Goal: Information Seeking & Learning: Learn about a topic

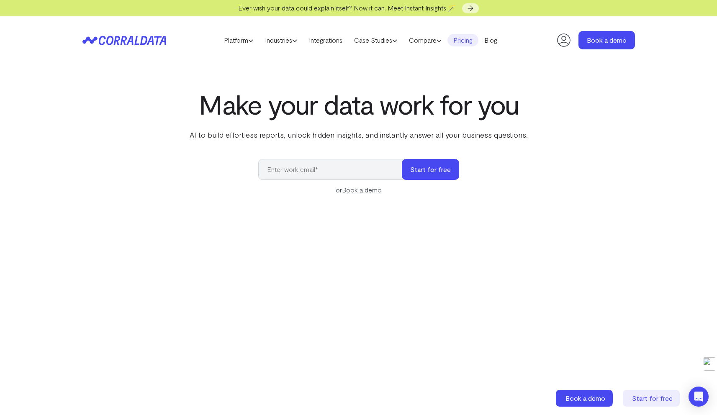
click at [474, 41] on link "Pricing" at bounding box center [462, 40] width 31 height 13
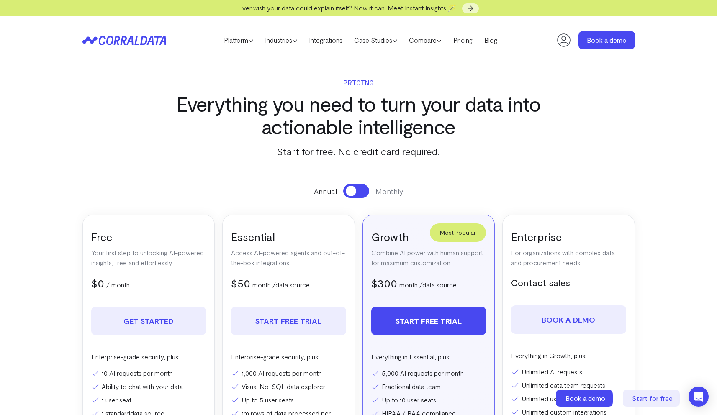
click at [356, 195] on button at bounding box center [356, 191] width 26 height 14
click at [357, 193] on span at bounding box center [361, 191] width 10 height 10
click at [357, 193] on button at bounding box center [356, 191] width 26 height 14
click at [147, 46] on header "Platform AI Reporting Use AI to effortlessly answer any business questions from…" at bounding box center [358, 40] width 553 height 48
click at [149, 39] on icon at bounding box center [150, 40] width 7 height 9
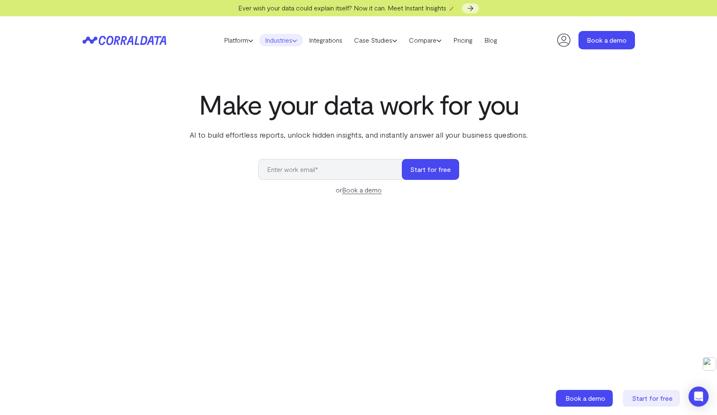
click at [281, 42] on link "Industries" at bounding box center [281, 40] width 44 height 13
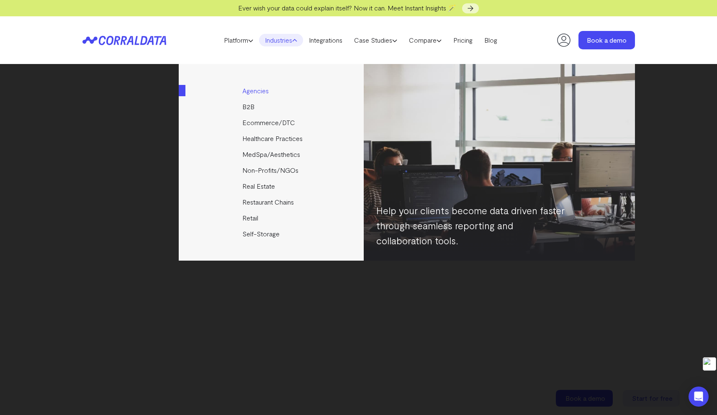
click at [261, 88] on link "Agencies" at bounding box center [272, 91] width 186 height 16
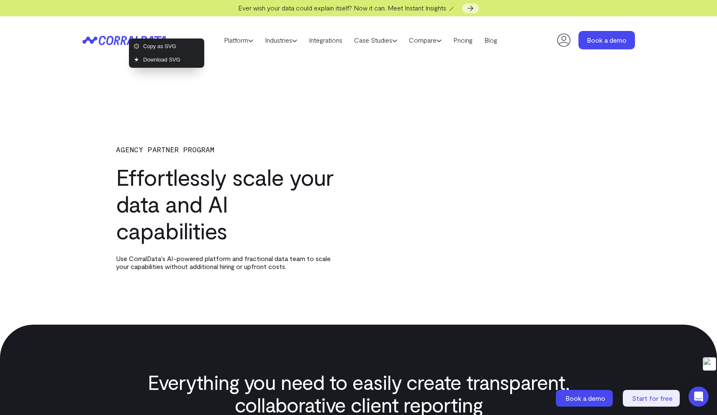
click at [111, 131] on div "AGENCY PARTNER PROGRAM Effortlessly scale your data and AI capabilities Use Cor…" at bounding box center [358, 200] width 553 height 139
click at [125, 38] on icon at bounding box center [124, 41] width 84 height 10
